Goal: Find specific page/section: Find specific page/section

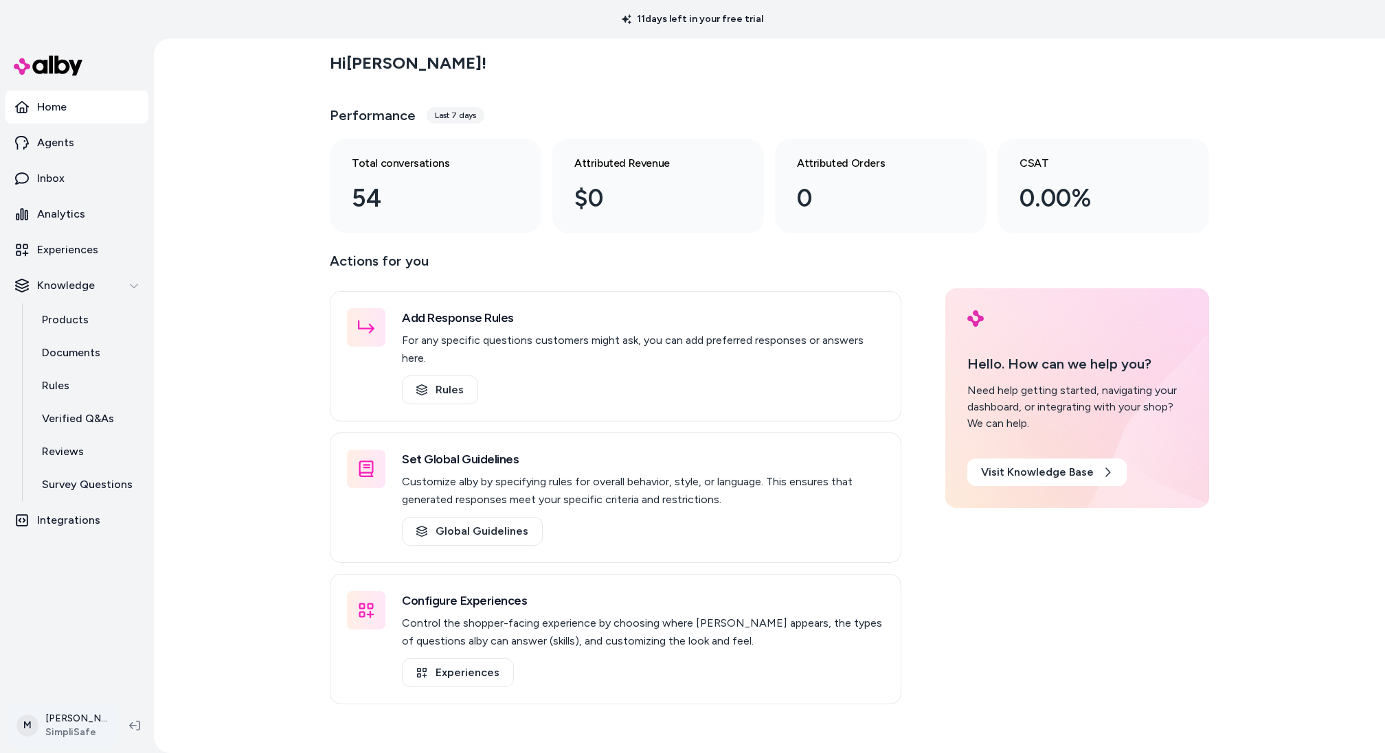
click at [71, 727] on html "11 days left in your free trial Home Agents Inbox Analytics Experiences Knowled…" at bounding box center [692, 376] width 1385 height 753
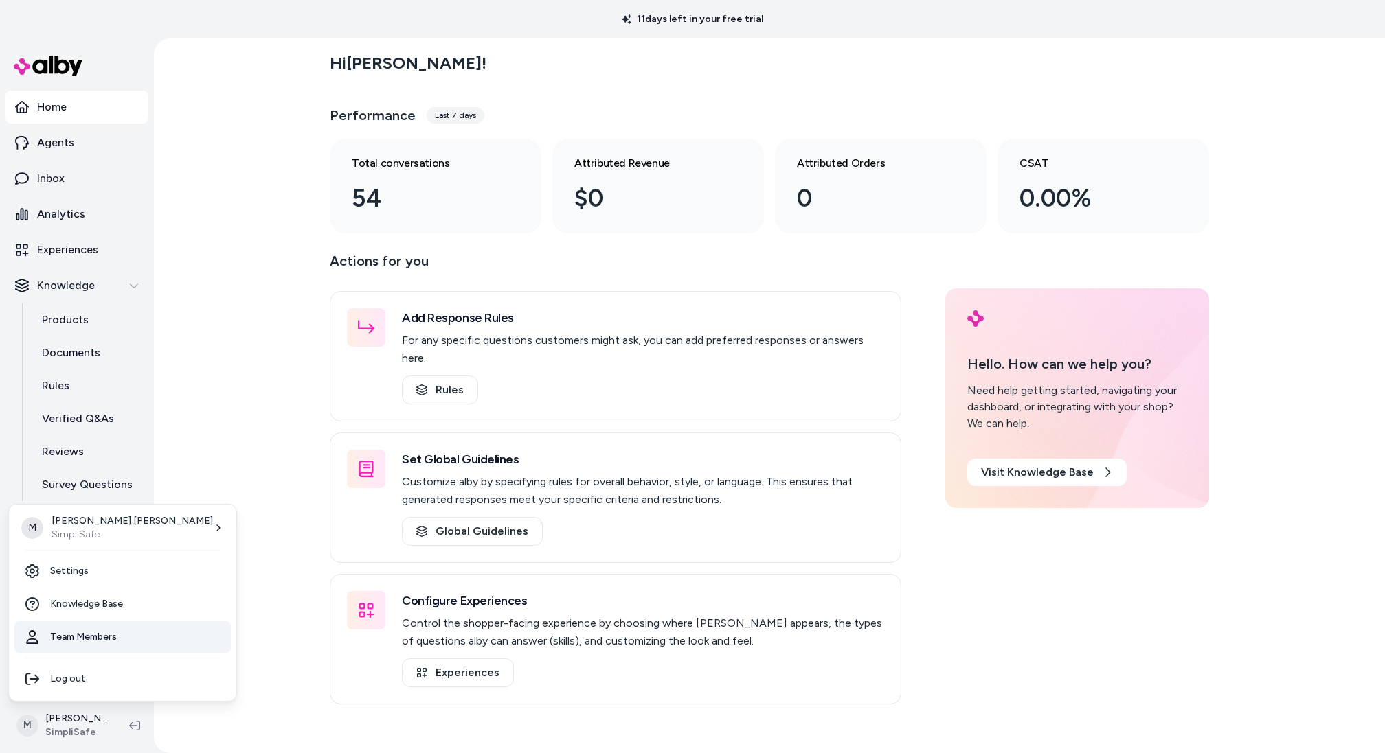
click at [96, 648] on link "Team Members" at bounding box center [122, 637] width 216 height 33
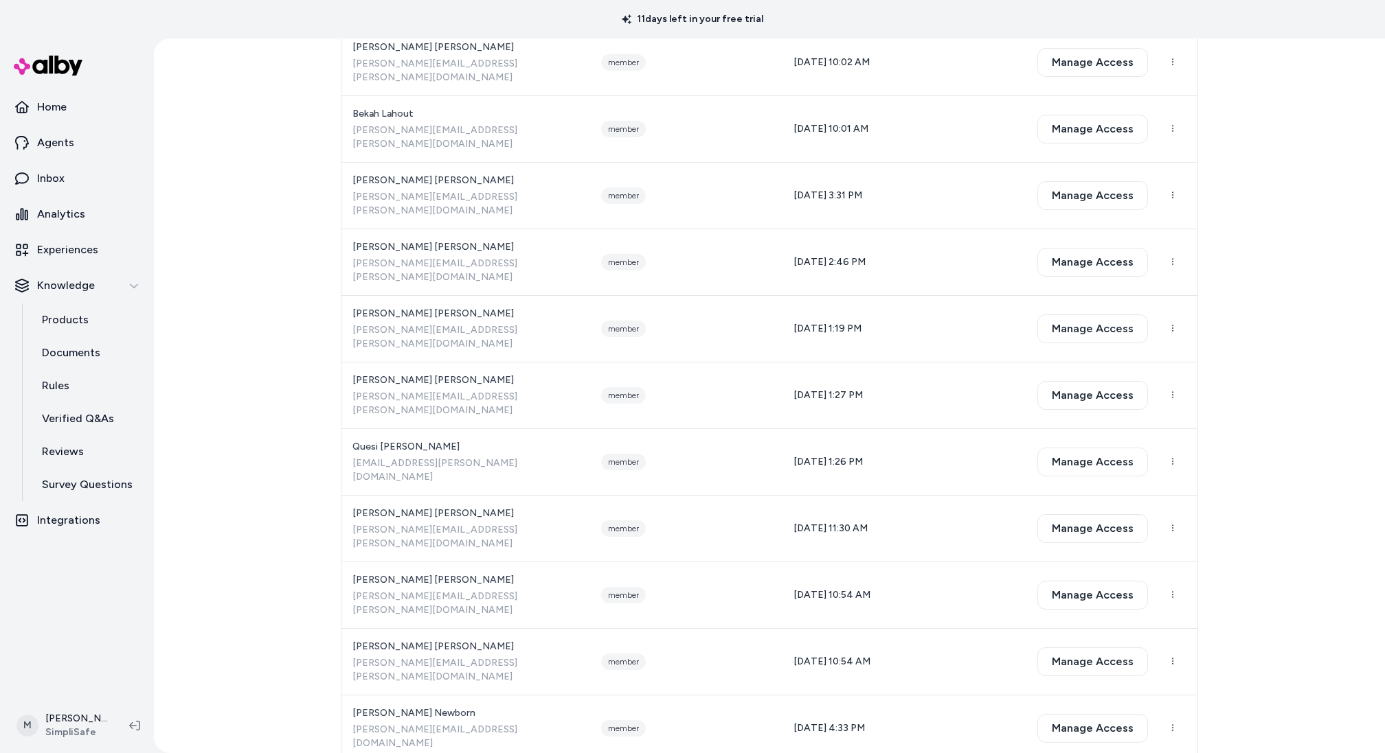
scroll to position [901, 0]
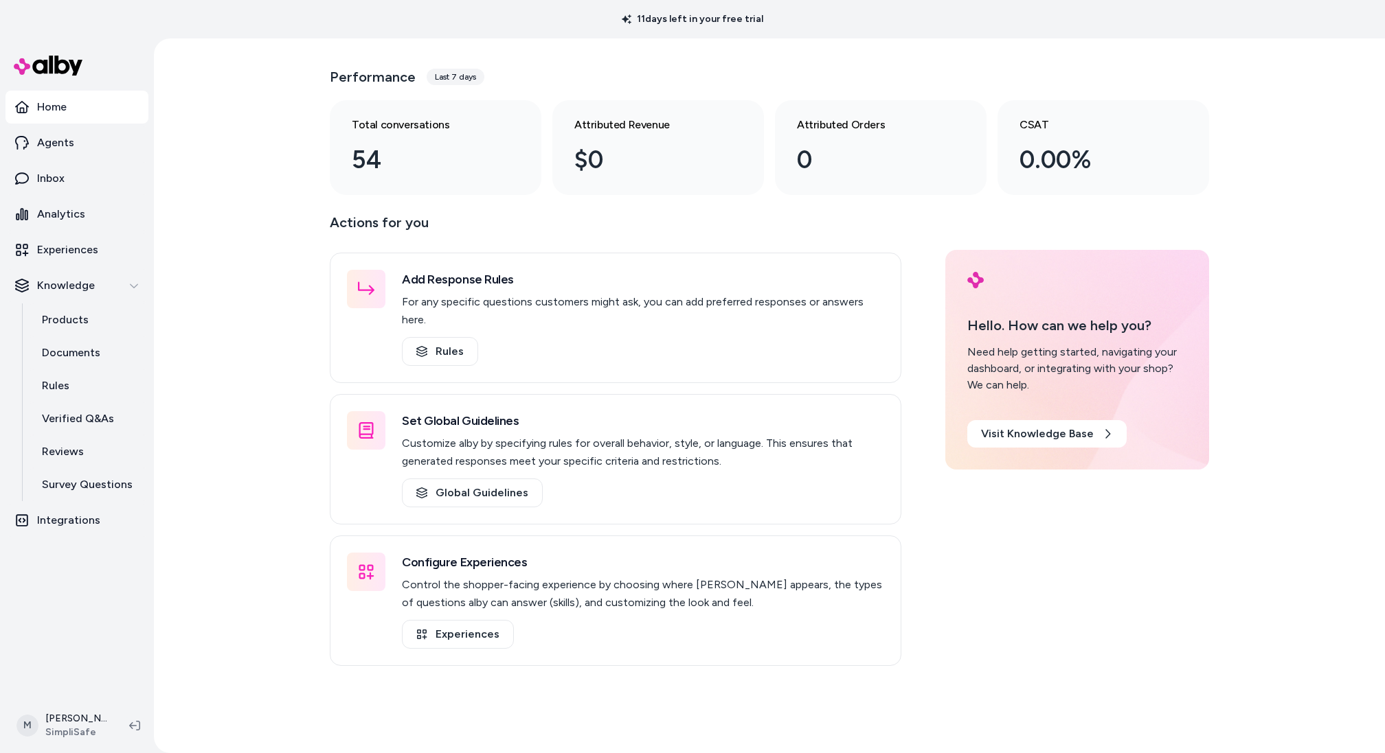
scroll to position [38, 0]
click at [59, 219] on p "Analytics" at bounding box center [61, 214] width 48 height 16
